Goal: Transaction & Acquisition: Register for event/course

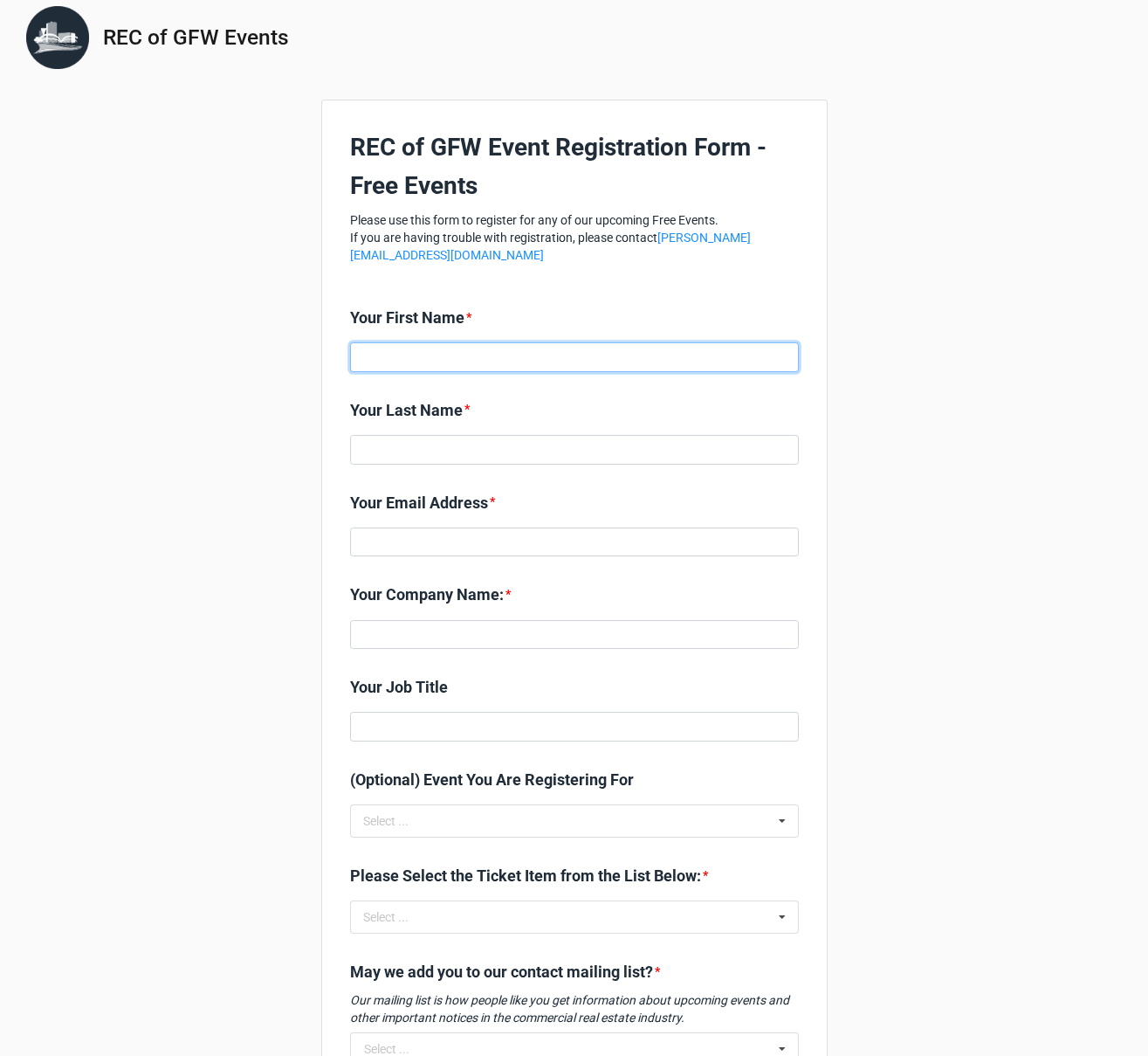
click at [407, 350] on input at bounding box center [574, 357] width 448 height 30
type input "[GEOGRAPHIC_DATA]"
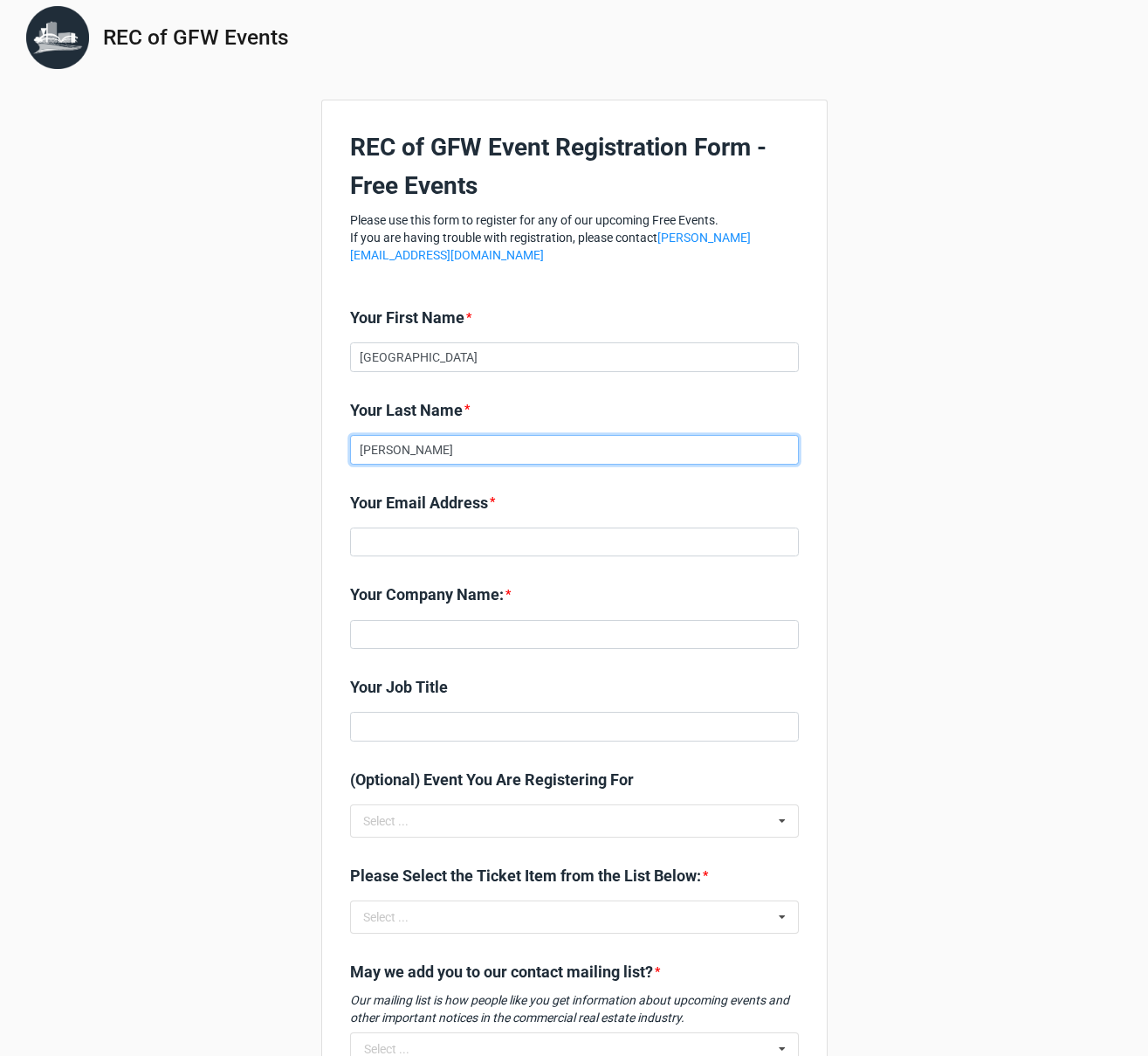
type input "[PERSON_NAME]"
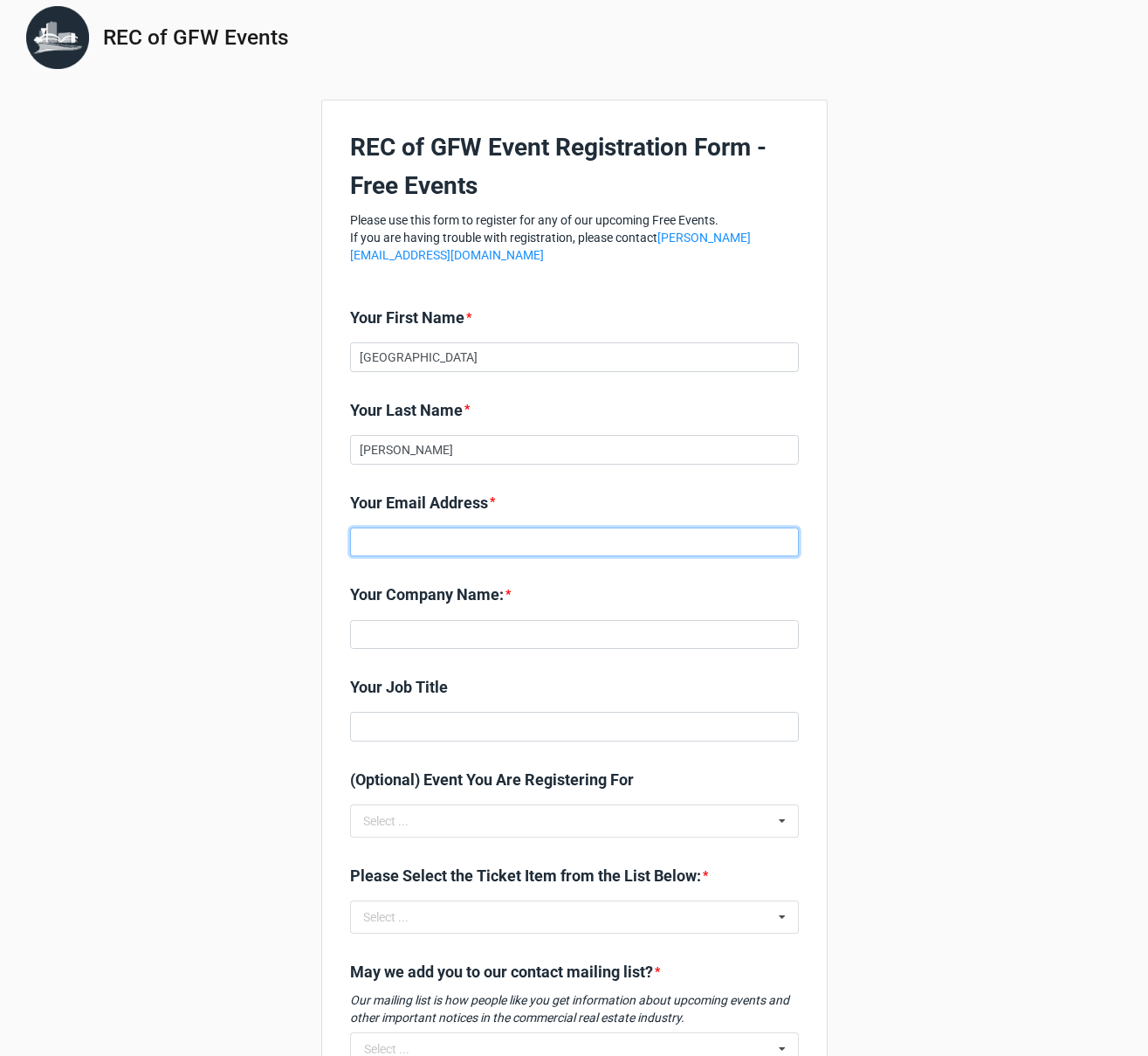
paste input "[EMAIL_ADDRESS][DOMAIN_NAME]"
type input "[EMAIL_ADDRESS][DOMAIN_NAME]"
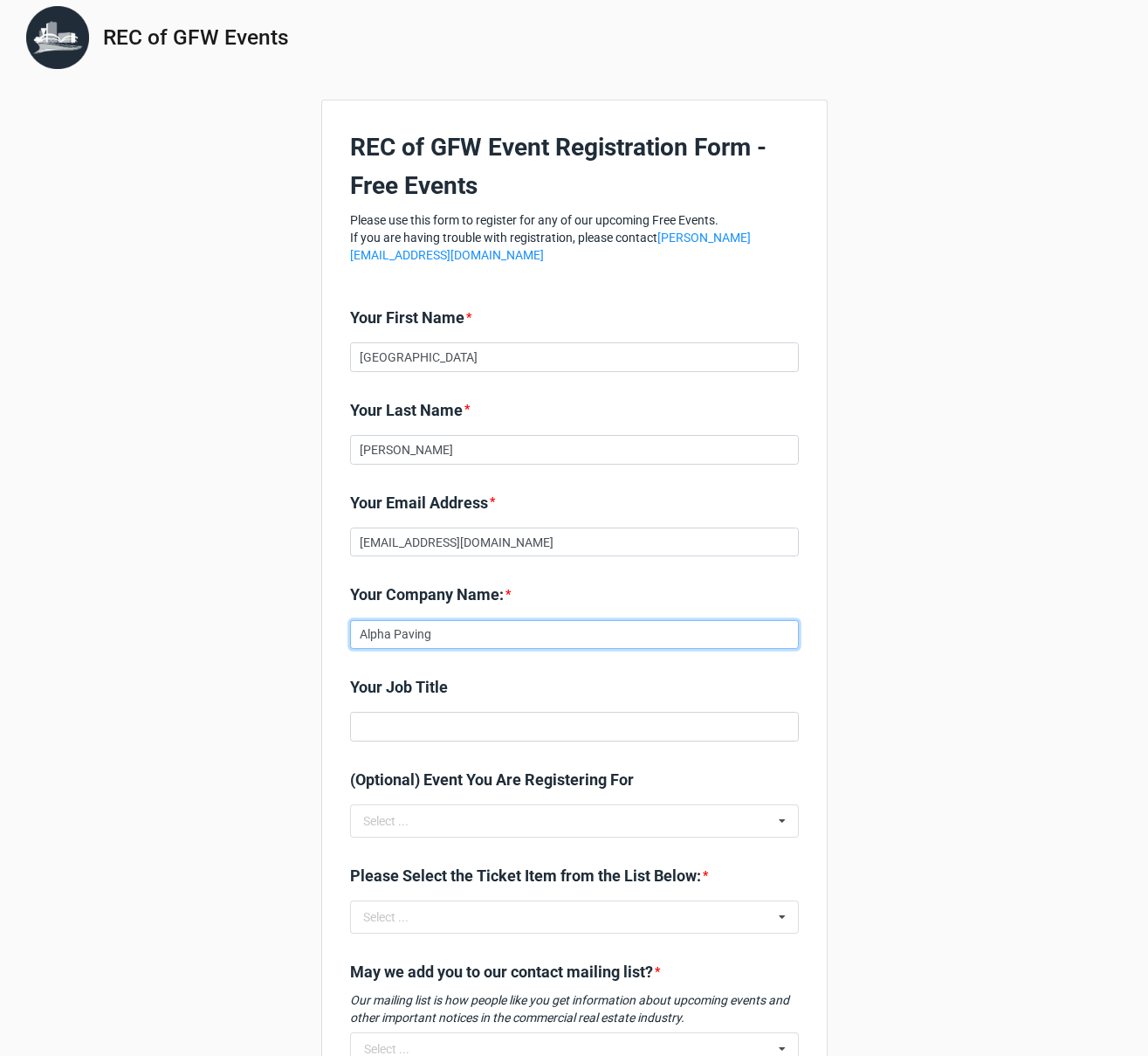
type input "Alpha Paving"
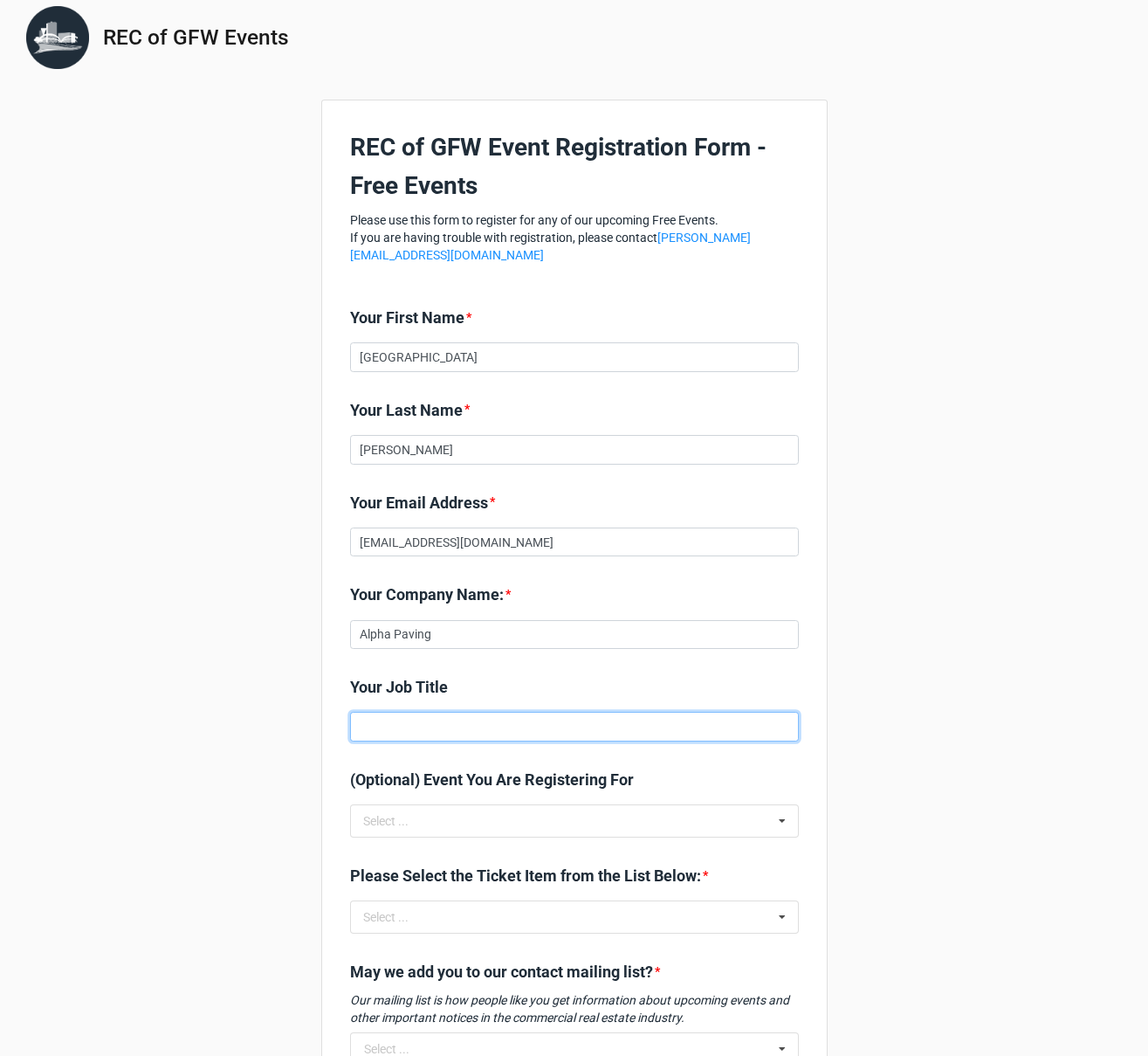
click at [498, 728] on input at bounding box center [574, 727] width 448 height 30
paste input "Business Development, DFW Division"
type input "Business Development, DFW Division"
click at [476, 832] on div "Select ... No results found." at bounding box center [574, 820] width 448 height 33
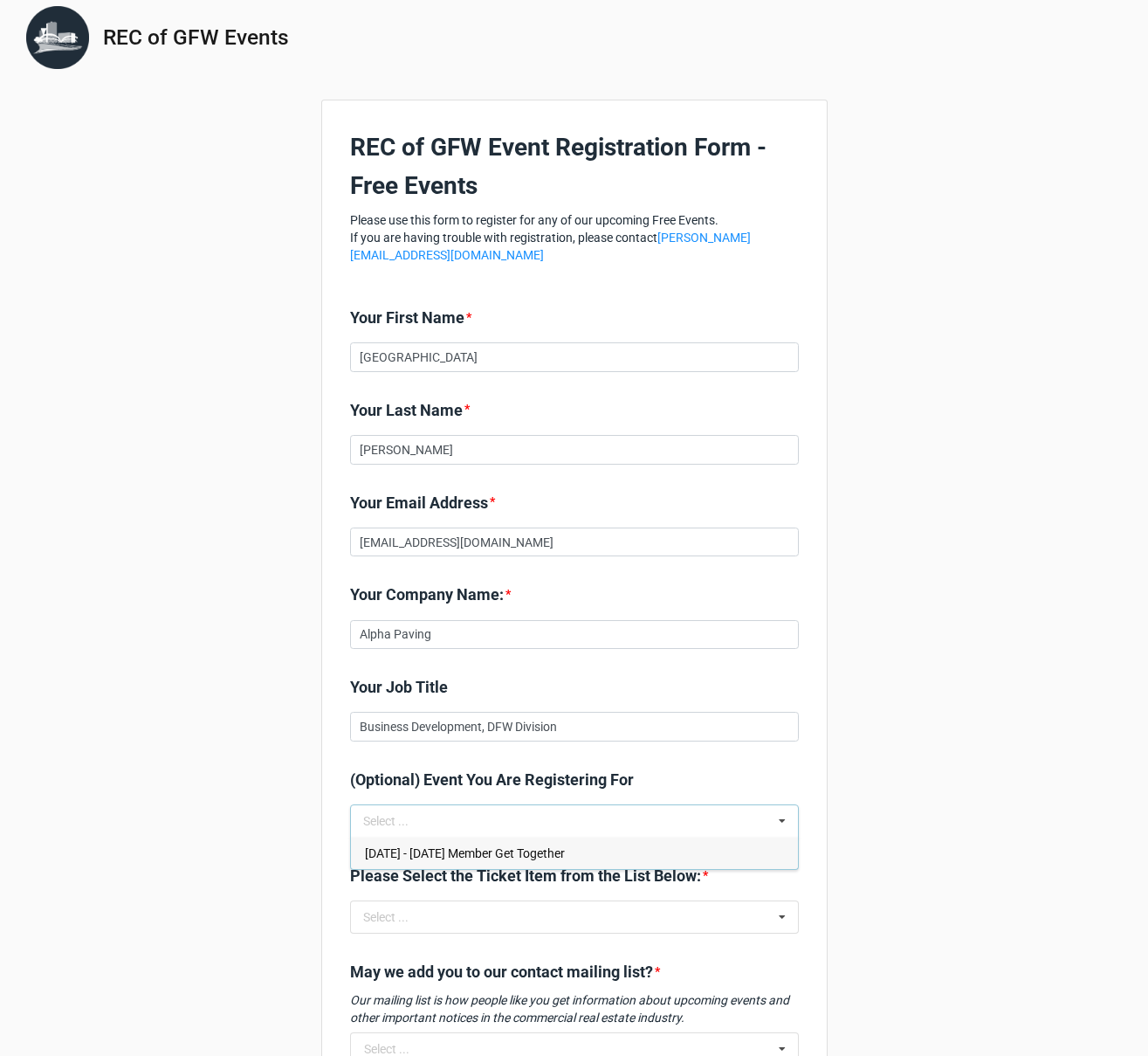
click at [481, 851] on span "[DATE] - [DATE] Member Get Together" at bounding box center [464, 853] width 200 height 14
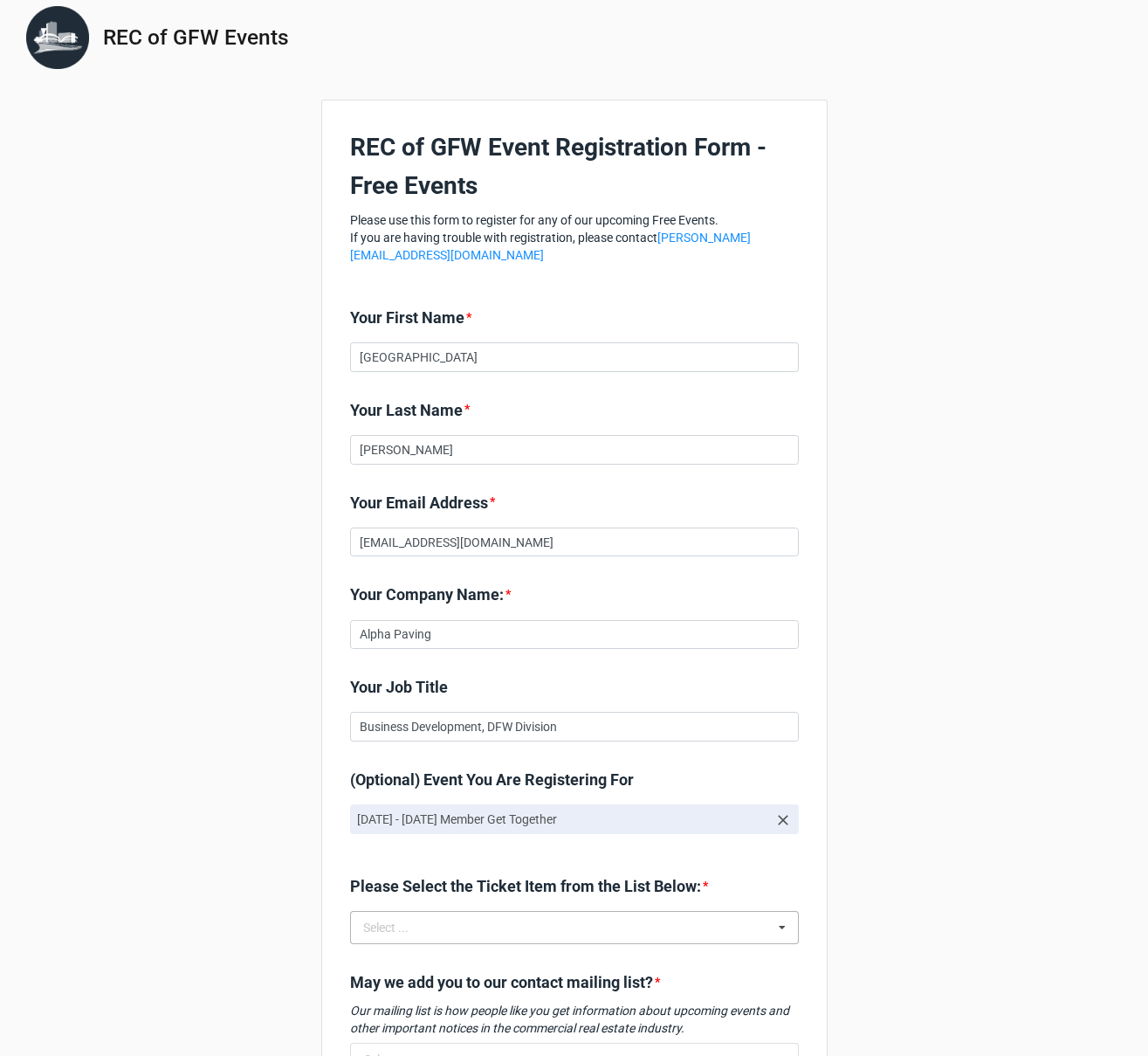
click at [470, 921] on div "Select ... No results found." at bounding box center [574, 927] width 448 height 33
click at [431, 960] on span "[DATE] - [DATE] Member Get Together: Attendee" at bounding box center [492, 960] width 254 height 14
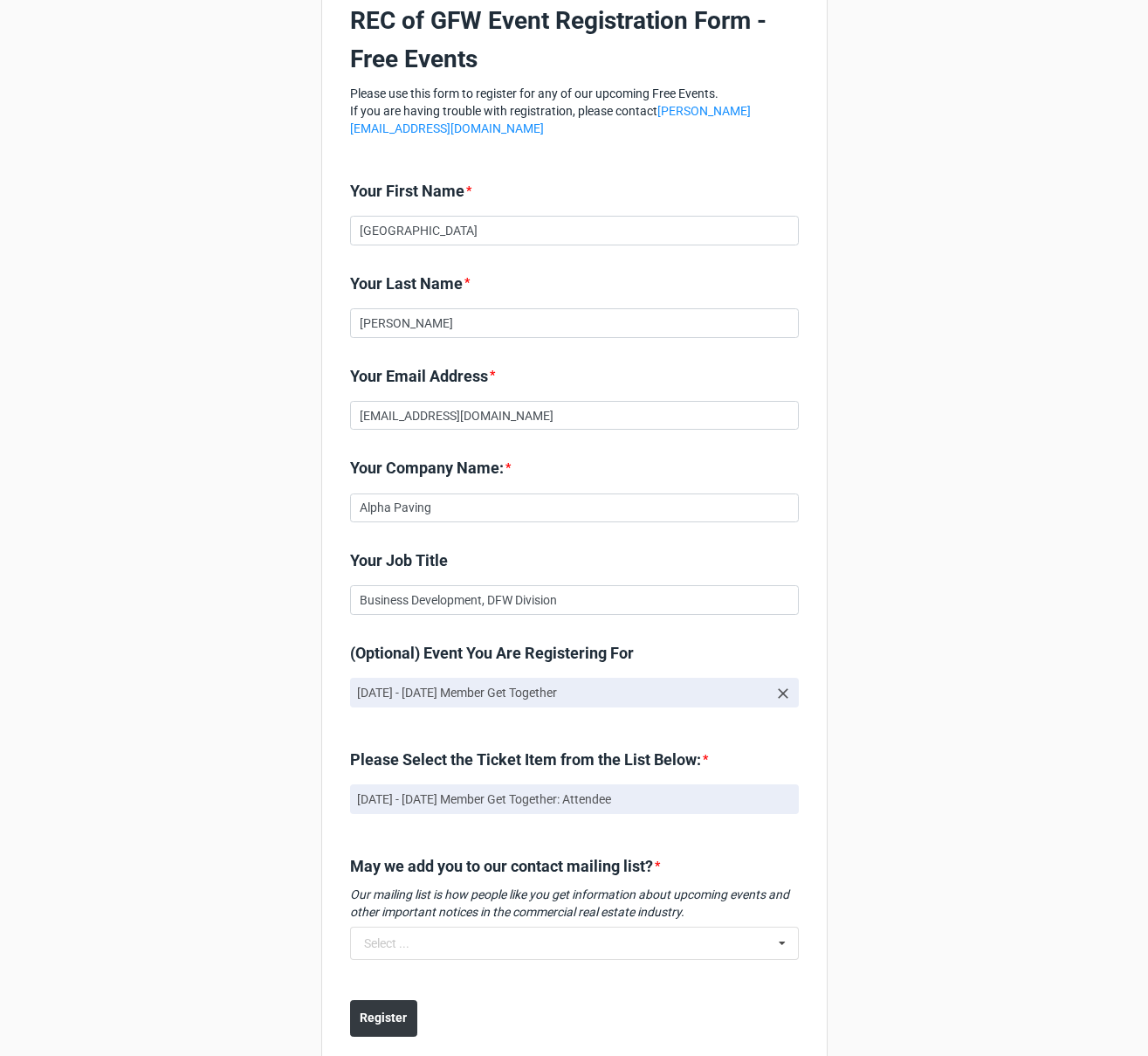
scroll to position [164, 0]
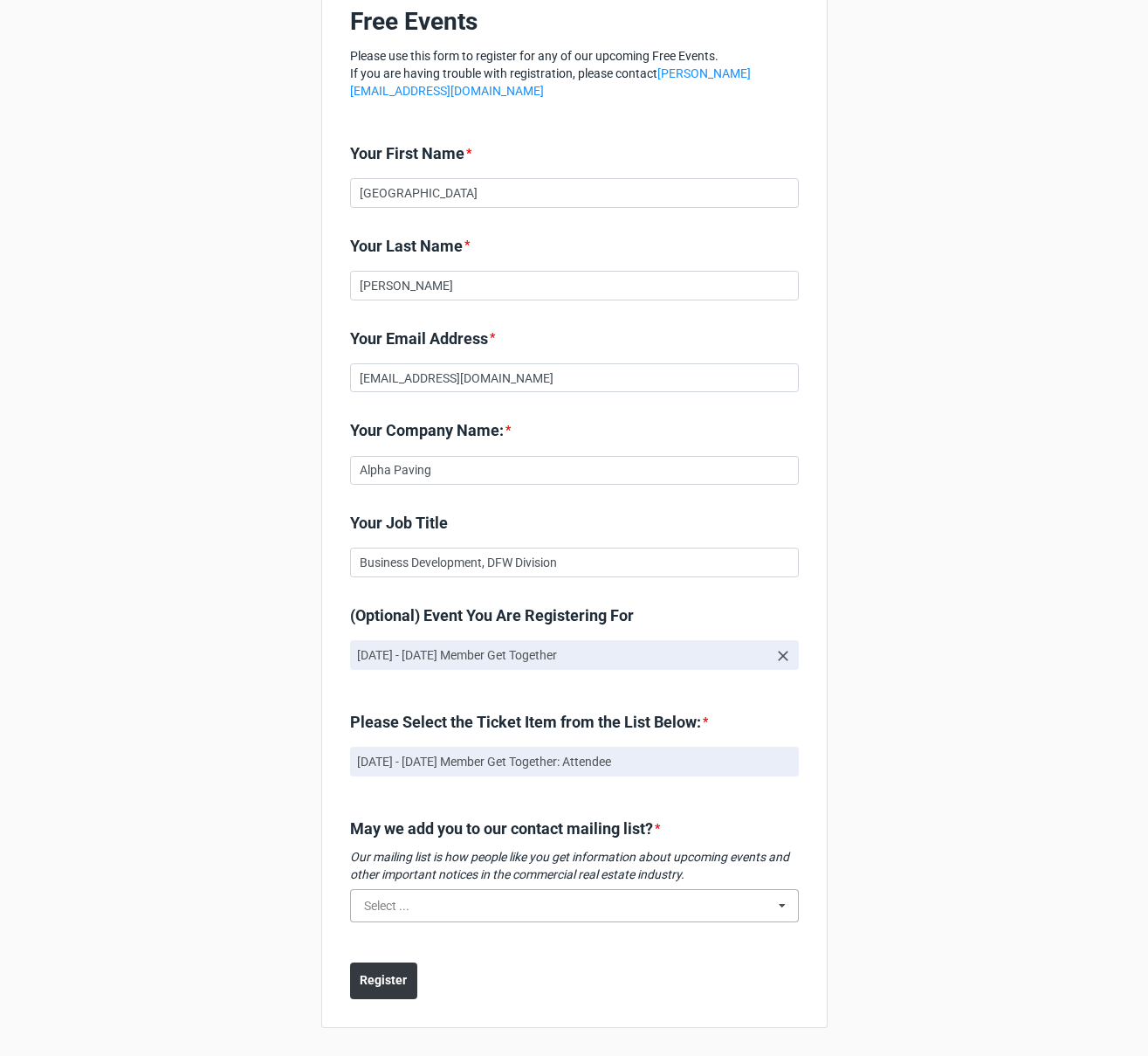
click at [428, 902] on input "text" at bounding box center [575, 906] width 447 height 32
click at [253, 943] on div "REC of GFW Events REC of GFW Event Registration Form - Free Events Please use t…" at bounding box center [574, 445] width 1148 height 1220
click at [383, 970] on b "Register" at bounding box center [383, 979] width 47 height 18
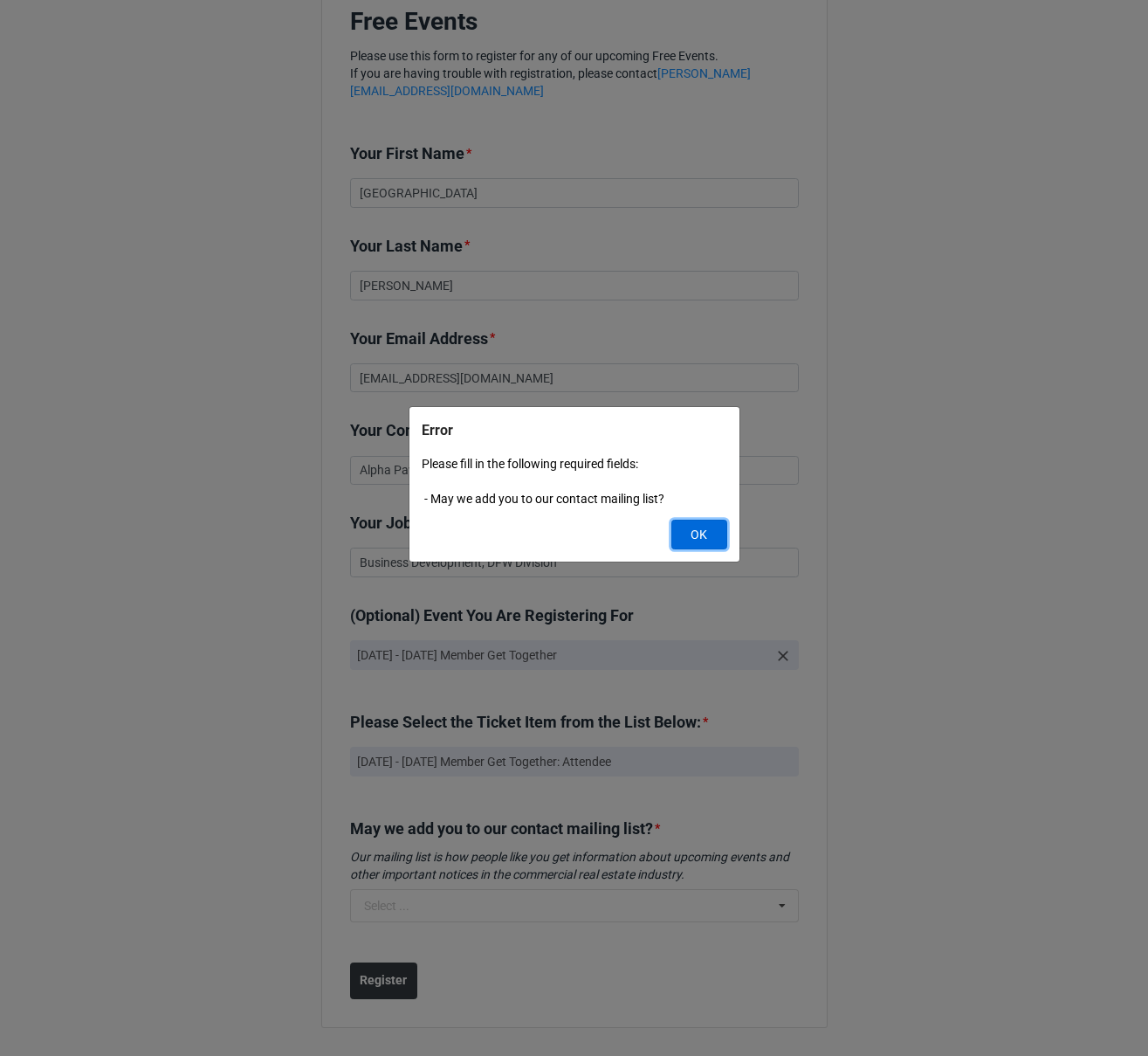
click at [683, 536] on button "OK" at bounding box center [699, 534] width 56 height 30
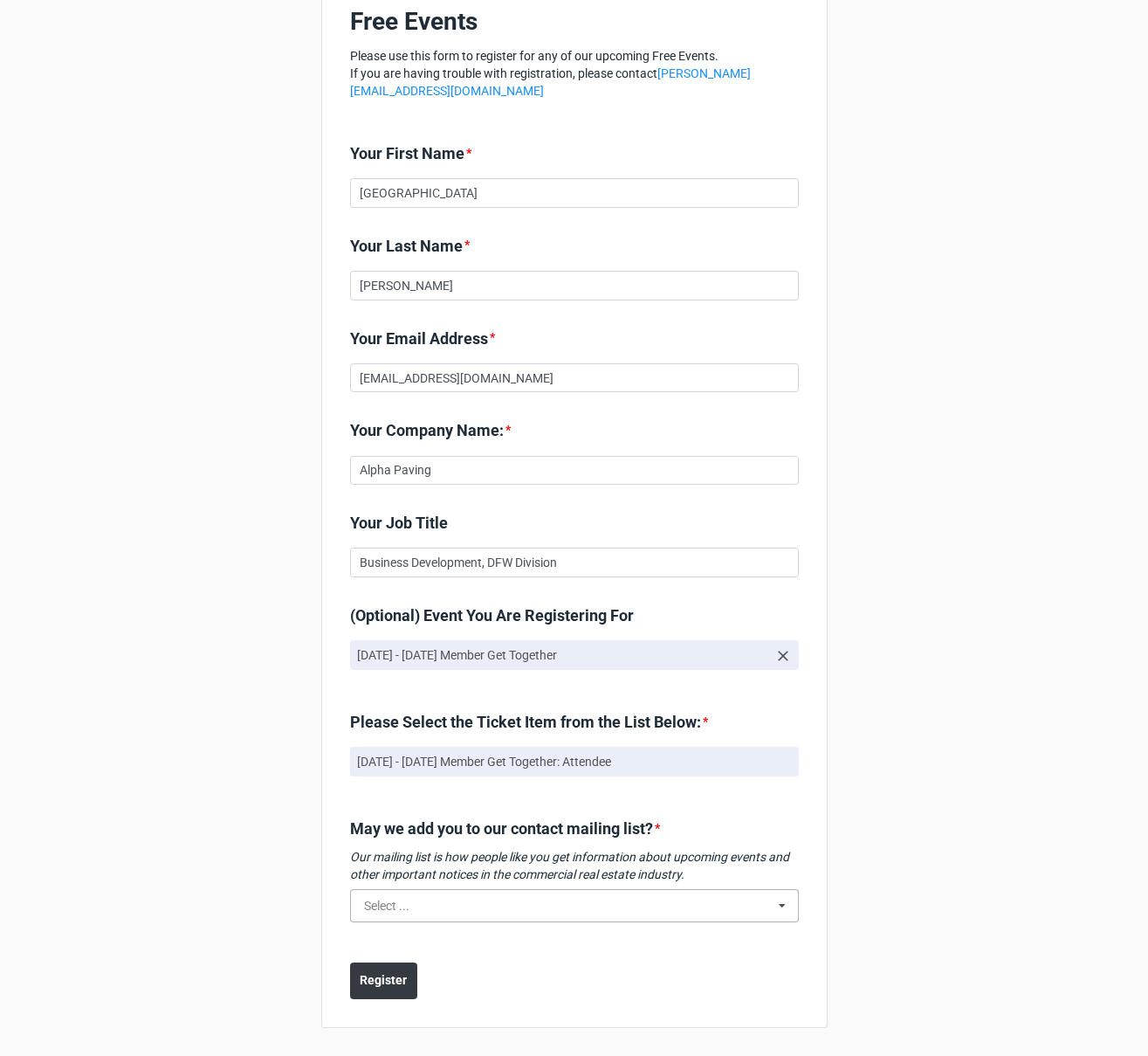
click at [545, 905] on input "text" at bounding box center [575, 906] width 447 height 32
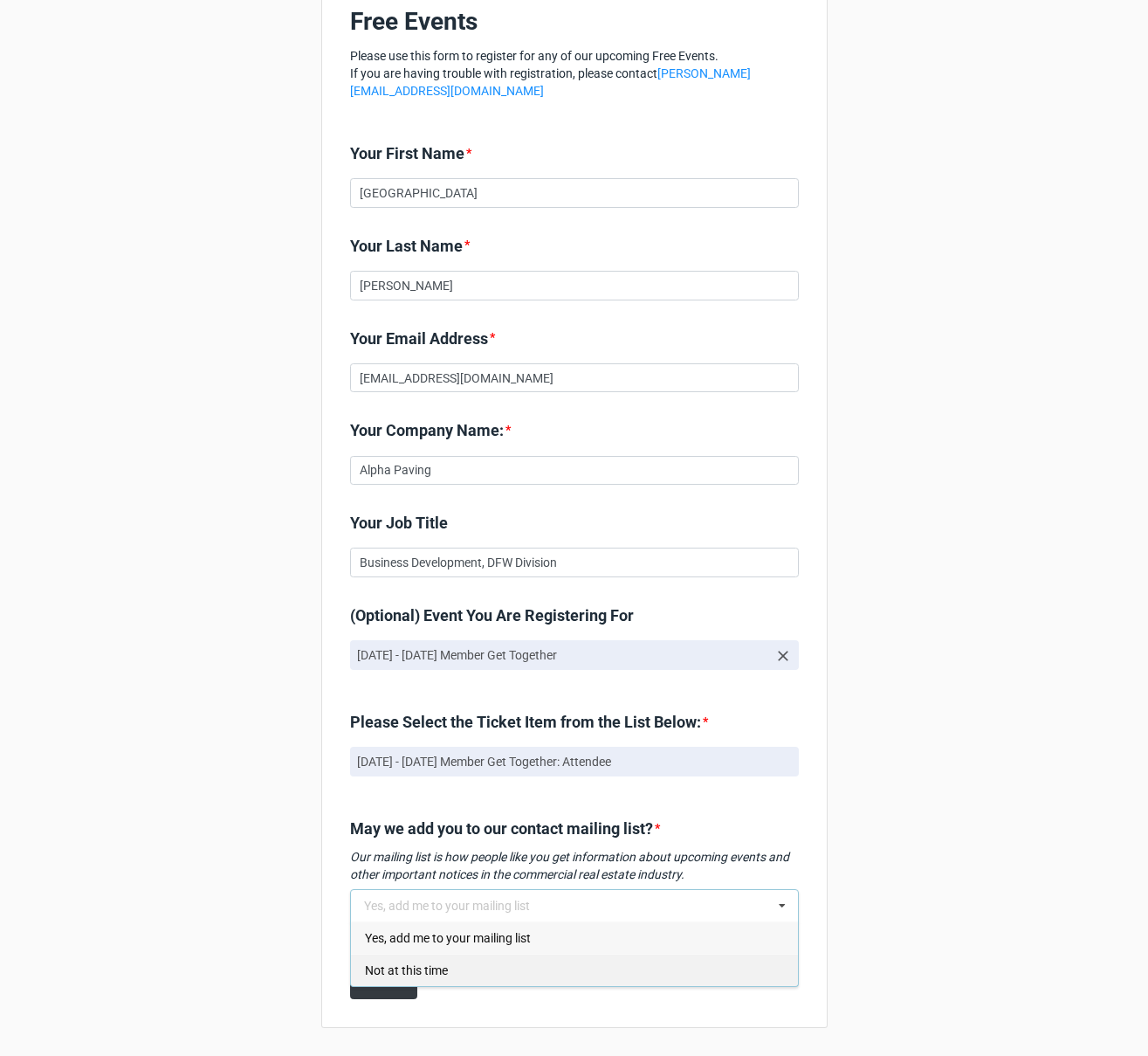
click at [449, 968] on div "Not at this time" at bounding box center [574, 969] width 447 height 32
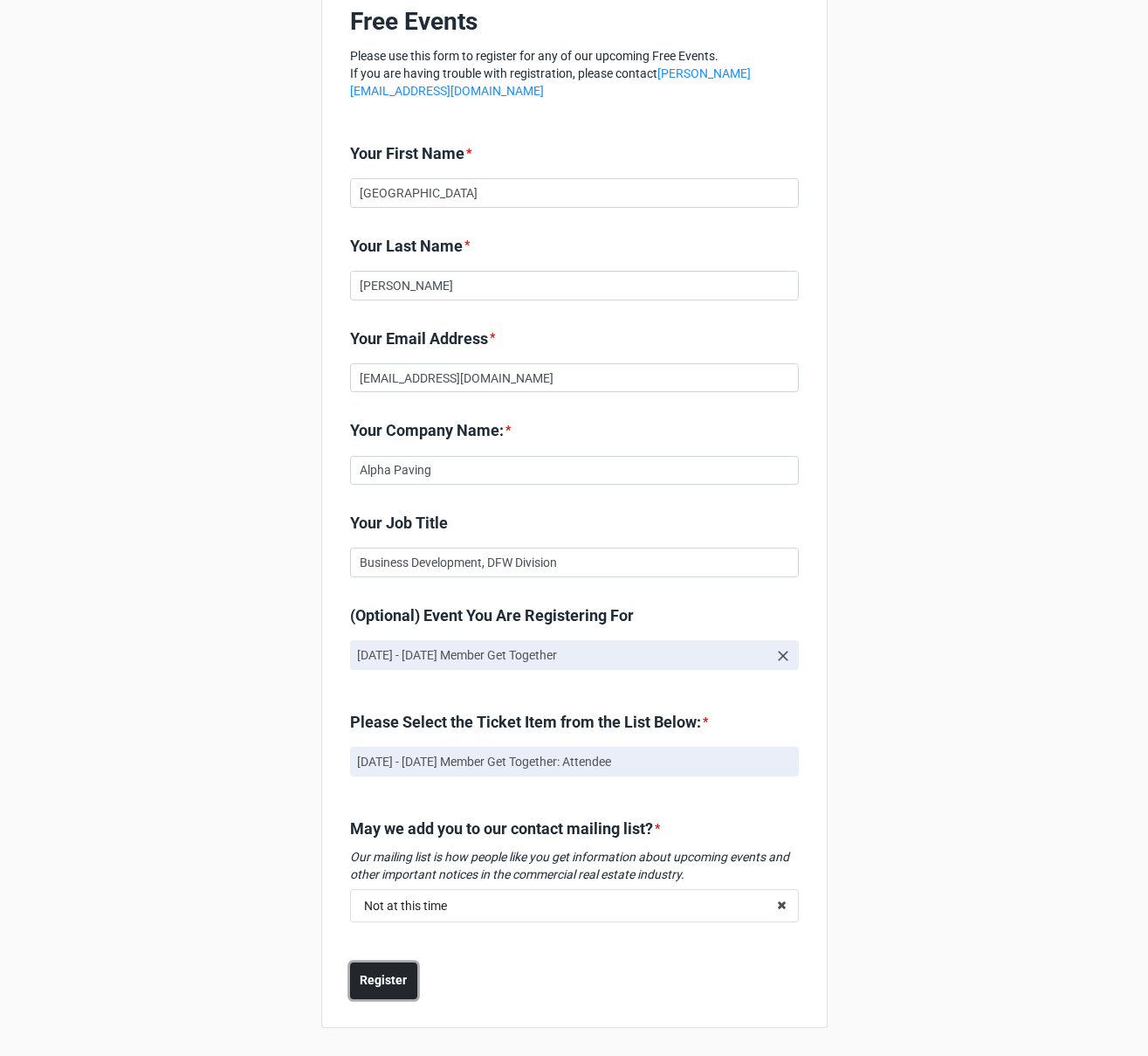
click at [384, 984] on b "Register" at bounding box center [383, 979] width 47 height 18
